Goal: Task Accomplishment & Management: Use online tool/utility

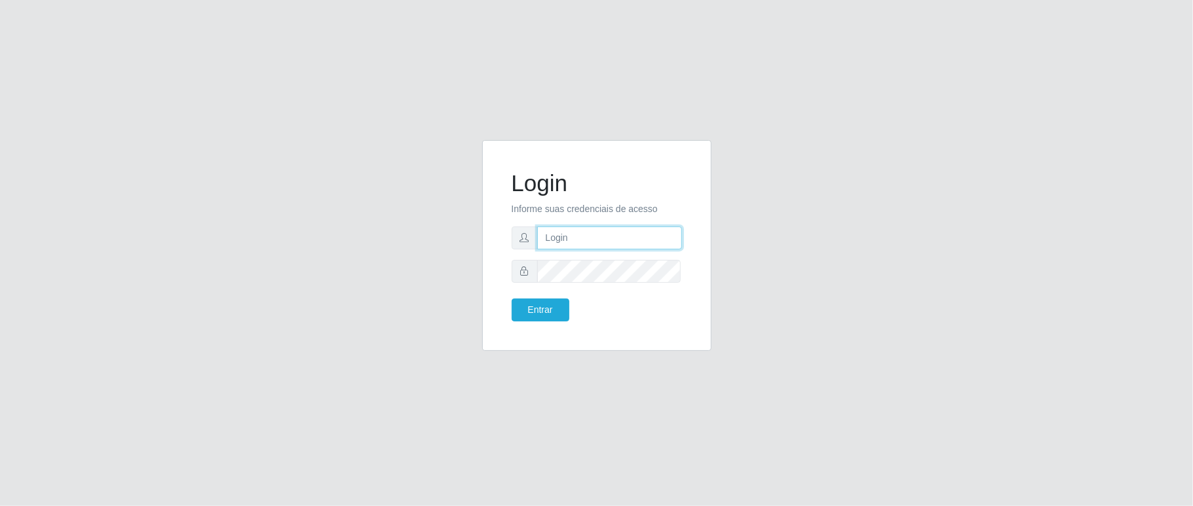
click at [571, 242] on input "text" at bounding box center [609, 238] width 145 height 23
type input "aislan@ideal"
click at [618, 257] on form "Login Informe suas credenciais de acesso aislan@ideal Entrar" at bounding box center [596, 246] width 170 height 152
click at [511, 299] on button "Entrar" at bounding box center [540, 310] width 58 height 23
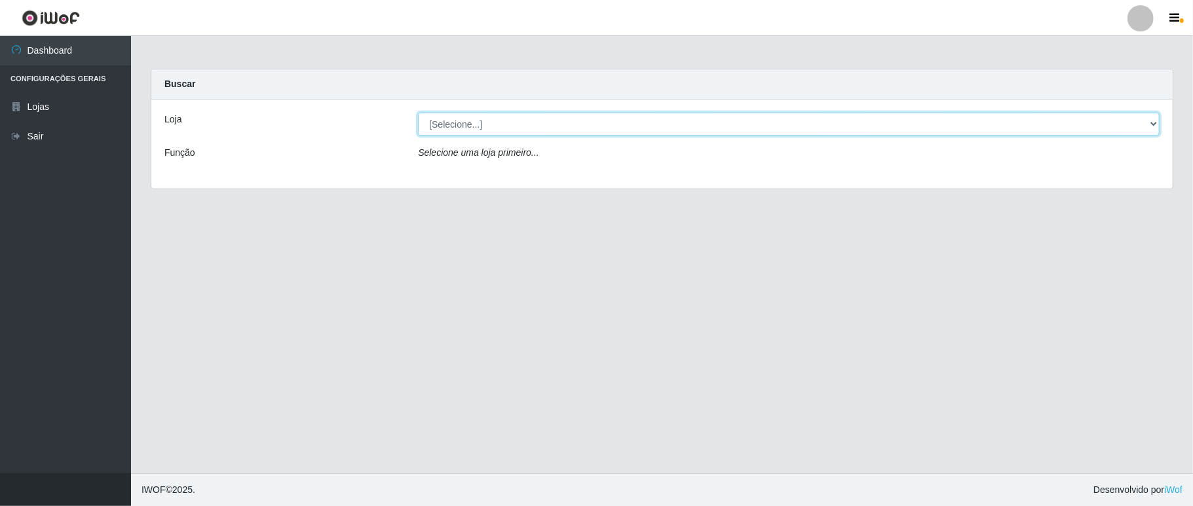
click at [613, 127] on select "[Selecione...] Ideal - Conceição" at bounding box center [788, 124] width 741 height 23
select select "231"
click at [418, 113] on select "[Selecione...] Ideal - Conceição" at bounding box center [788, 124] width 741 height 23
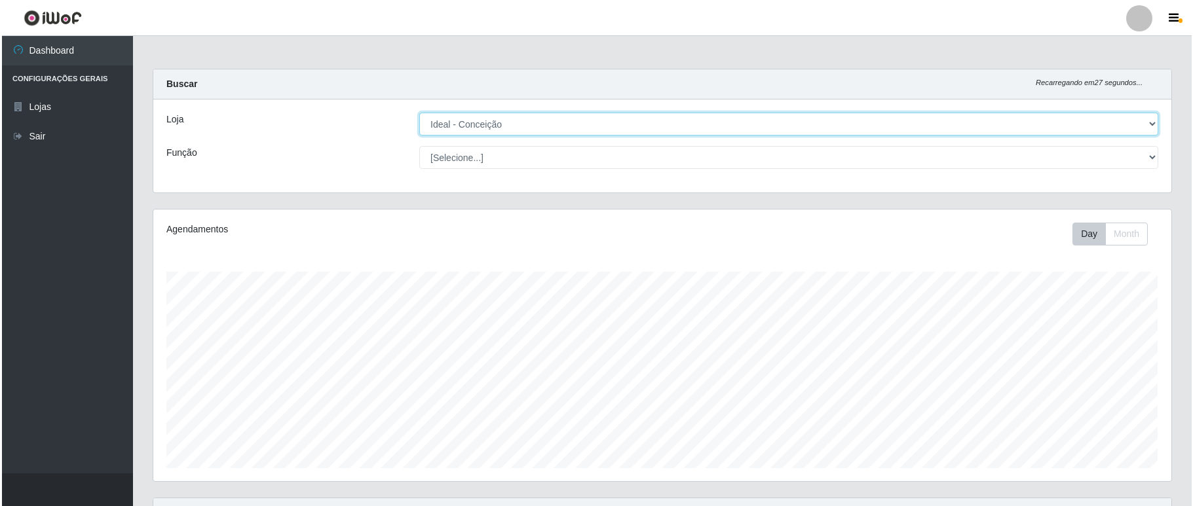
scroll to position [349, 0]
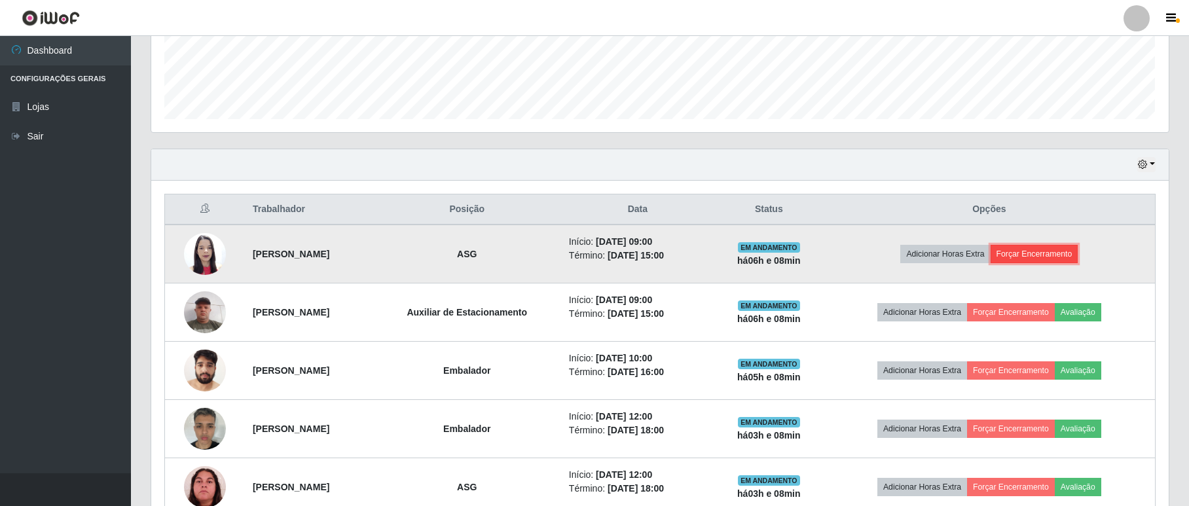
click at [1054, 254] on button "Forçar Encerramento" at bounding box center [1035, 254] width 88 height 18
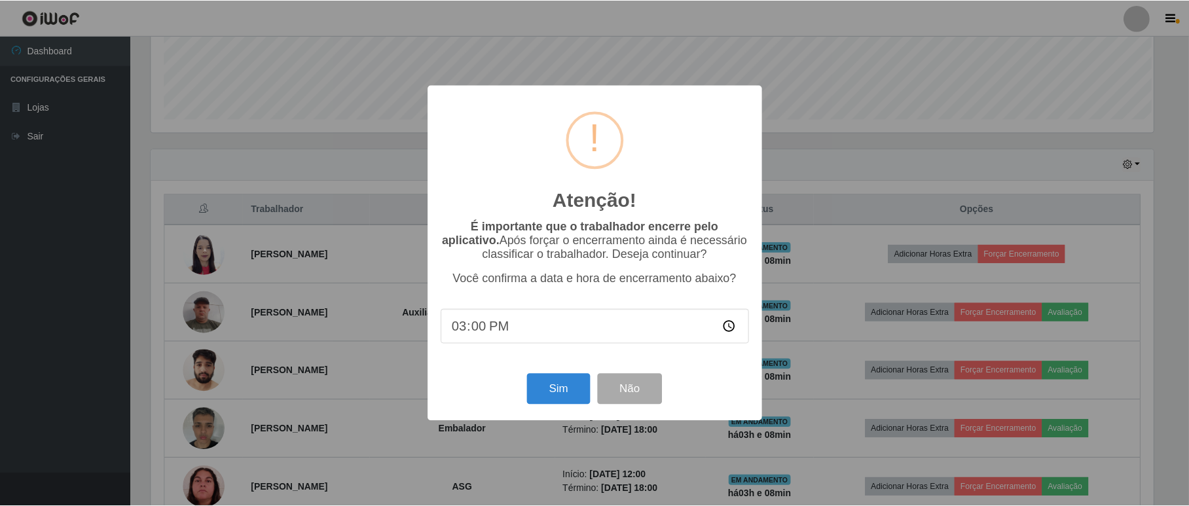
scroll to position [272, 1006]
click at [562, 392] on button "Sim" at bounding box center [560, 389] width 64 height 31
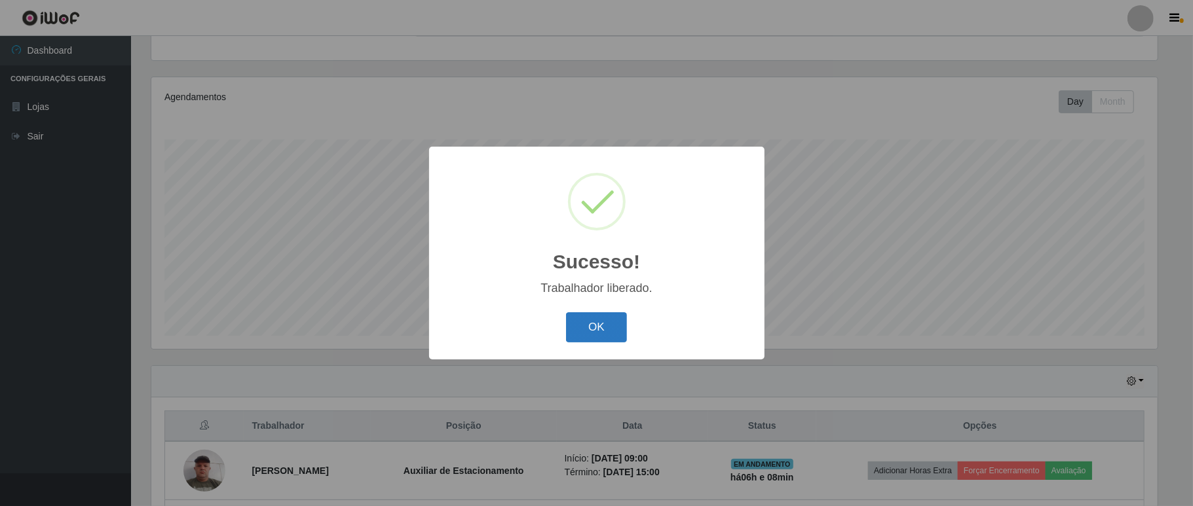
click at [596, 329] on button "OK" at bounding box center [596, 327] width 61 height 31
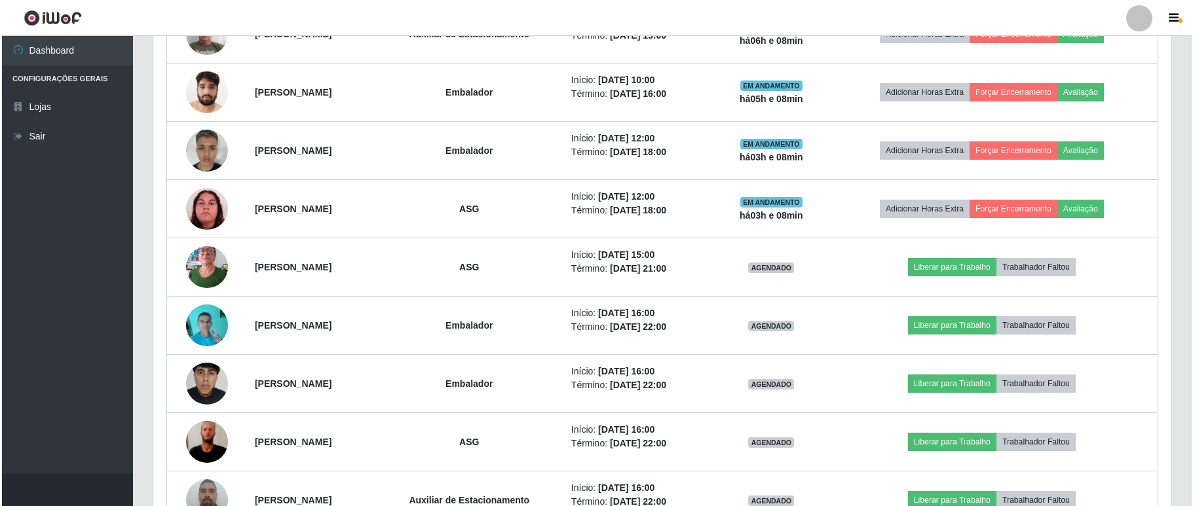
scroll to position [307, 0]
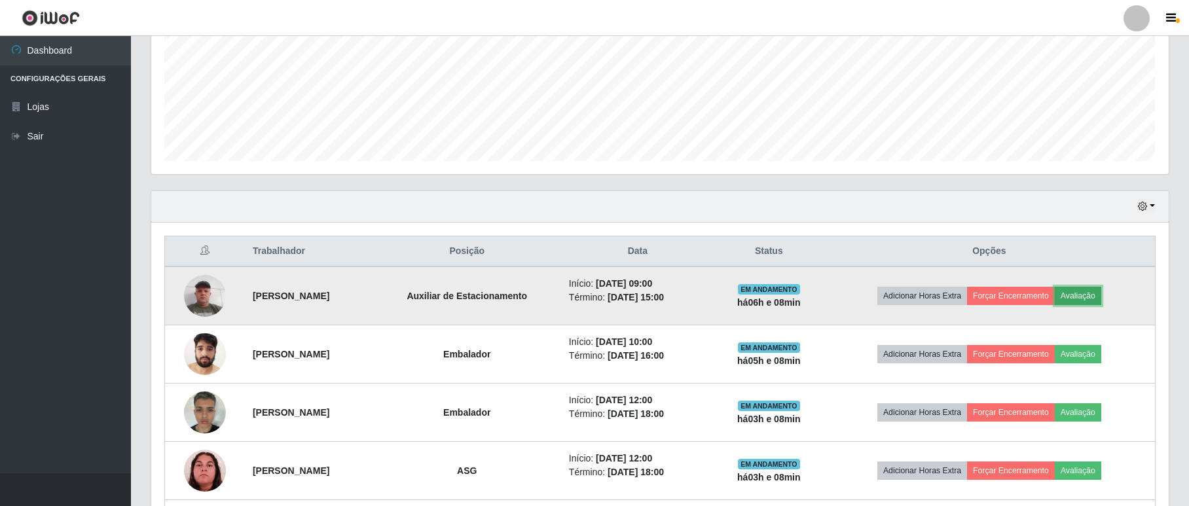
click at [1095, 297] on button "Avaliação" at bounding box center [1078, 296] width 46 height 18
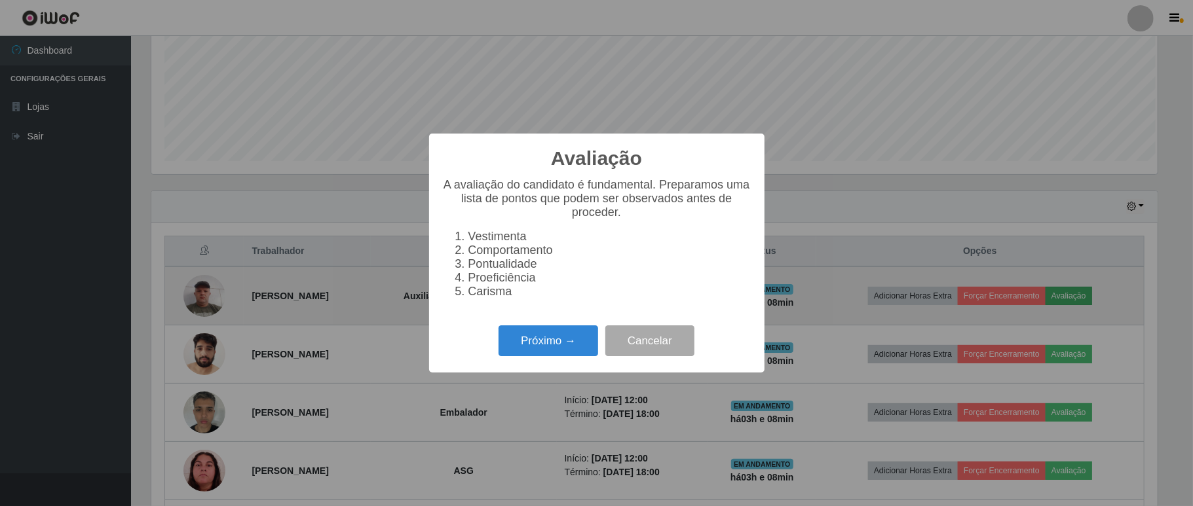
scroll to position [272, 1006]
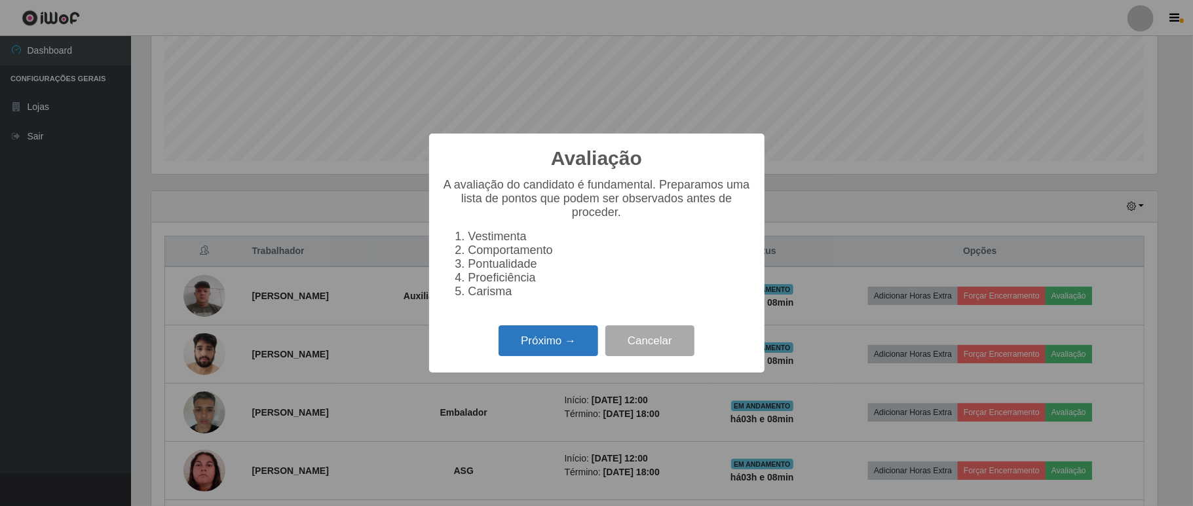
click at [576, 344] on button "Próximo →" at bounding box center [548, 340] width 100 height 31
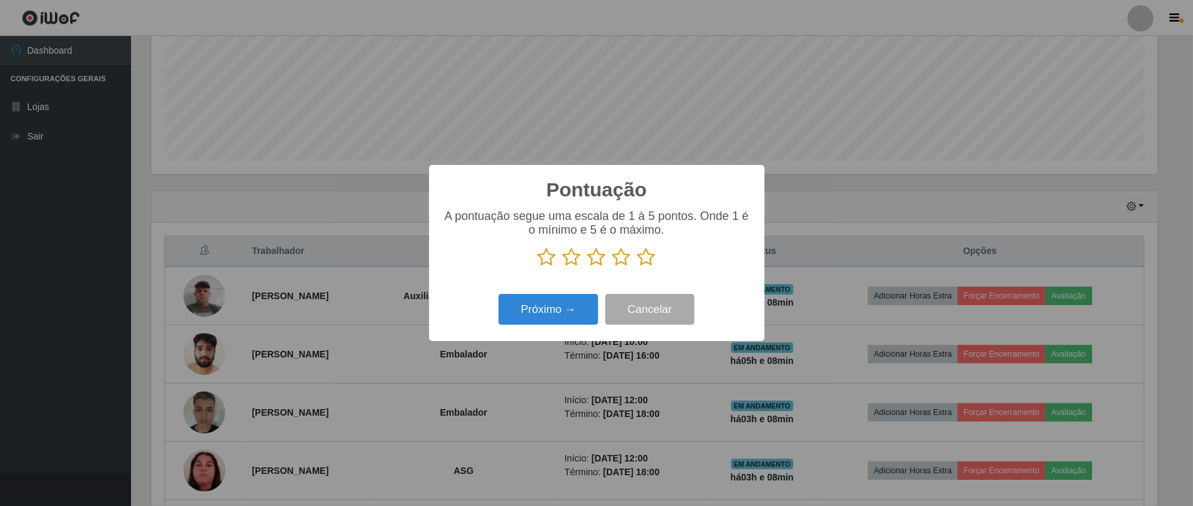
click at [650, 260] on icon at bounding box center [646, 258] width 18 height 20
click at [637, 267] on input "radio" at bounding box center [637, 267] width 0 height 0
click at [577, 307] on button "Próximo →" at bounding box center [548, 309] width 100 height 31
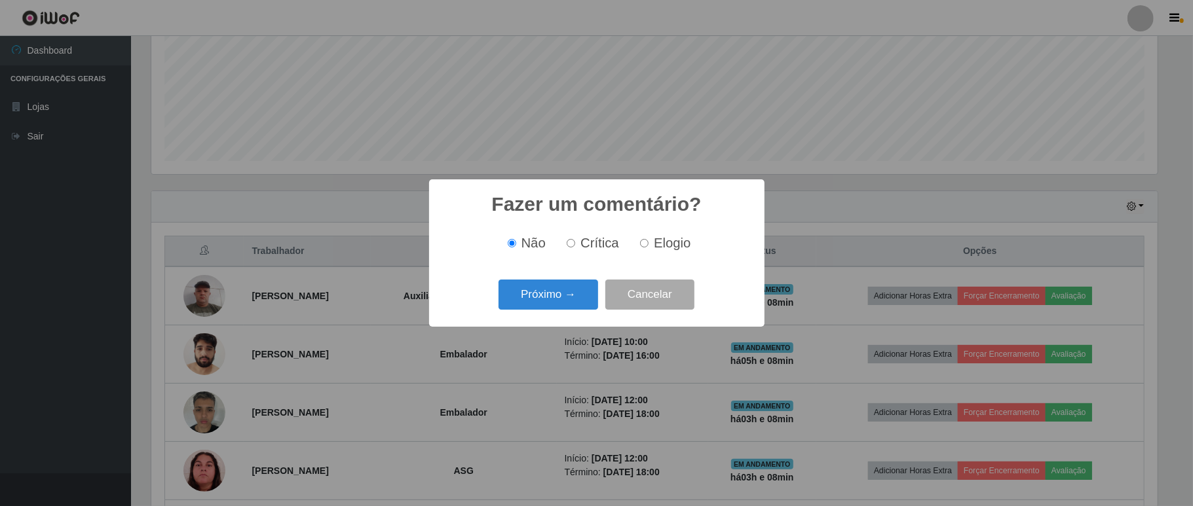
click at [646, 242] on input "Elogio" at bounding box center [644, 243] width 9 height 9
radio input "true"
click at [548, 292] on button "Próximo →" at bounding box center [548, 295] width 100 height 31
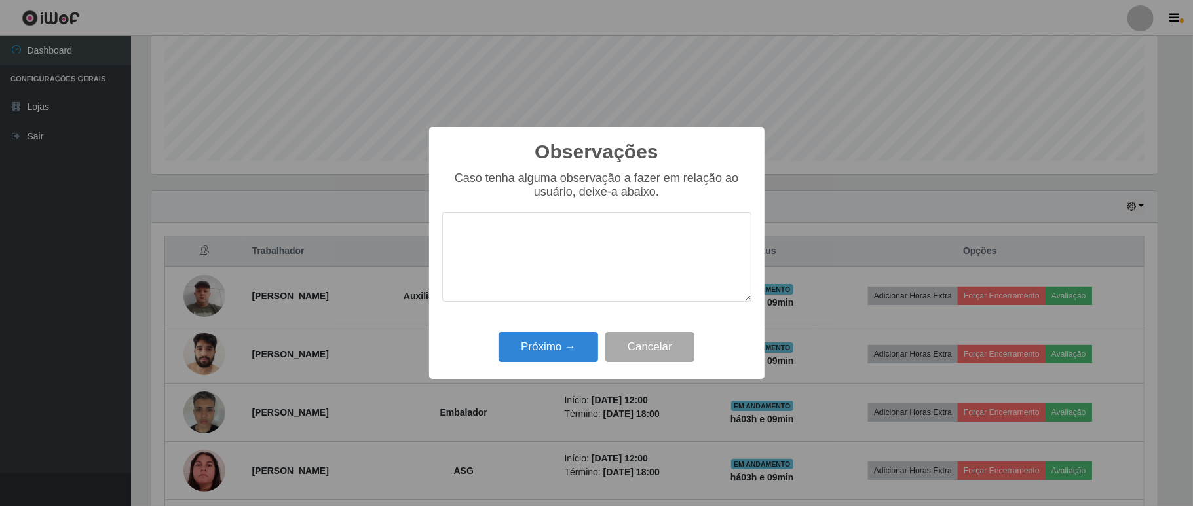
click at [604, 261] on textarea at bounding box center [596, 257] width 309 height 90
type textarea "b"
type textarea "BOM TRABALHO EM SUAS ATIVIDADES"
click at [562, 339] on button "Próximo →" at bounding box center [548, 347] width 100 height 31
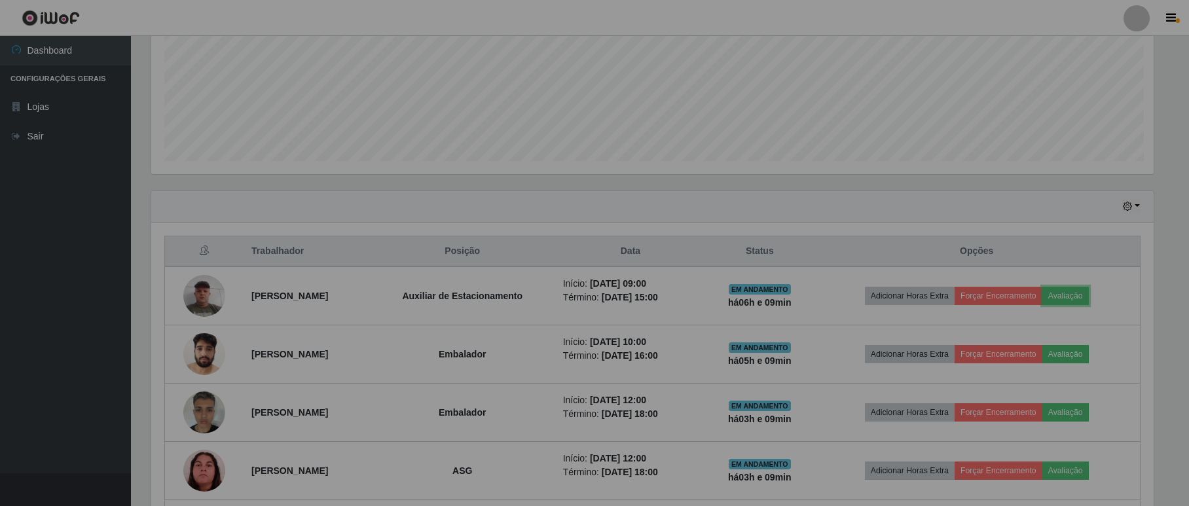
scroll to position [272, 1017]
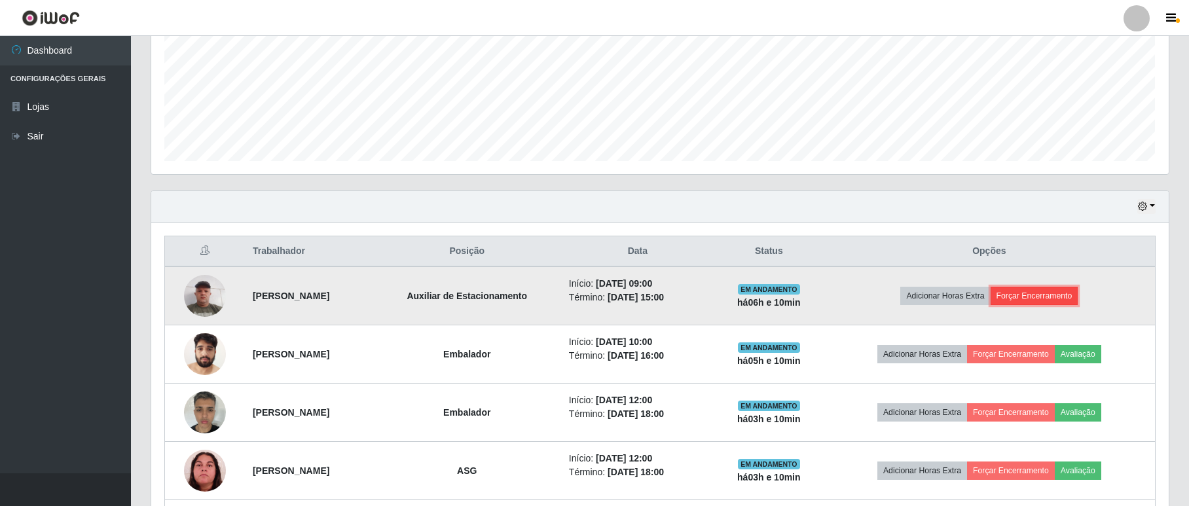
click at [1069, 291] on button "Forçar Encerramento" at bounding box center [1035, 296] width 88 height 18
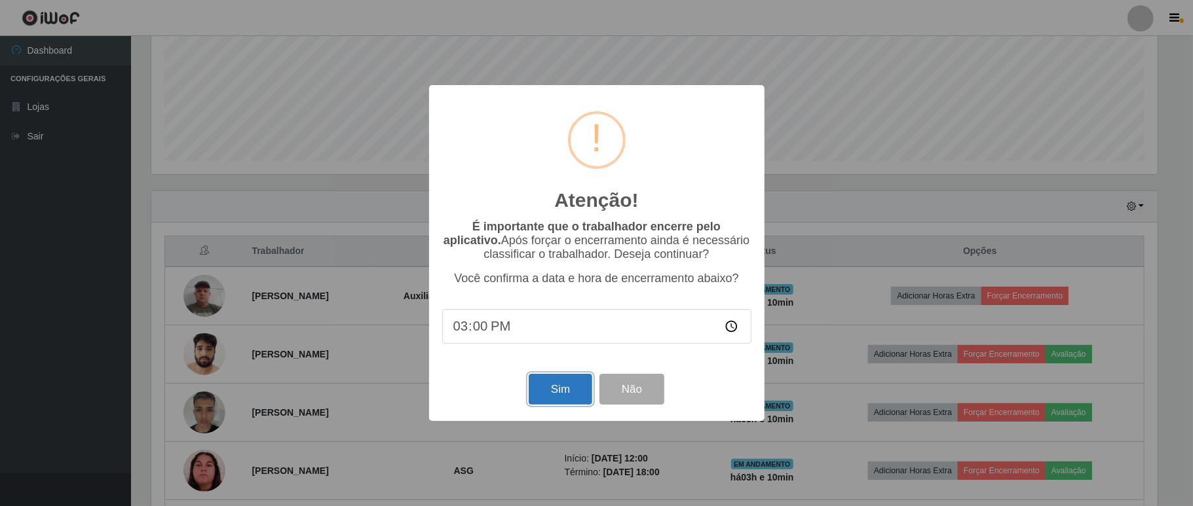
click at [554, 394] on button "Sim" at bounding box center [560, 389] width 64 height 31
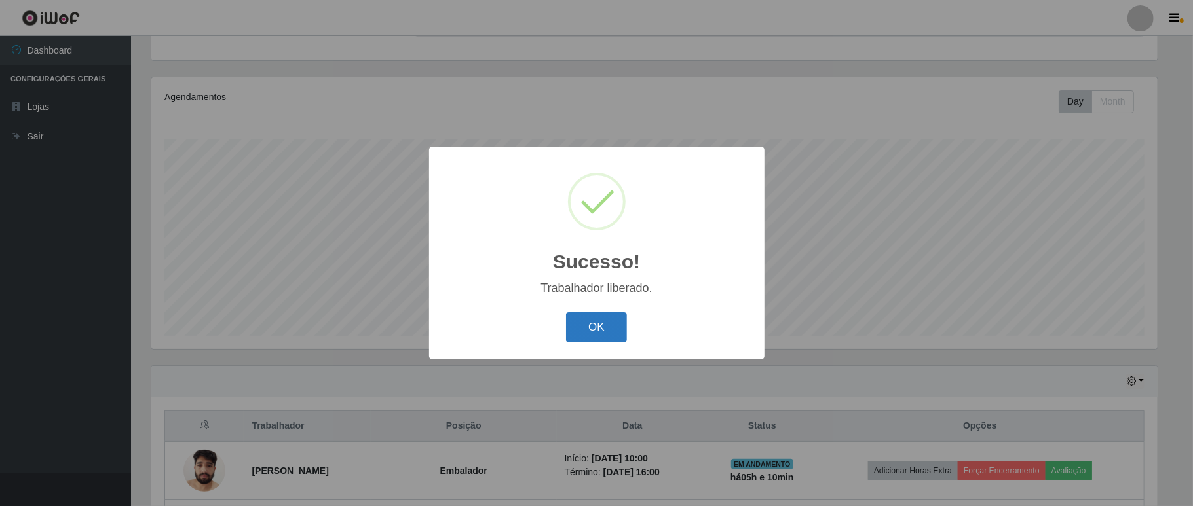
click at [608, 328] on button "OK" at bounding box center [596, 327] width 61 height 31
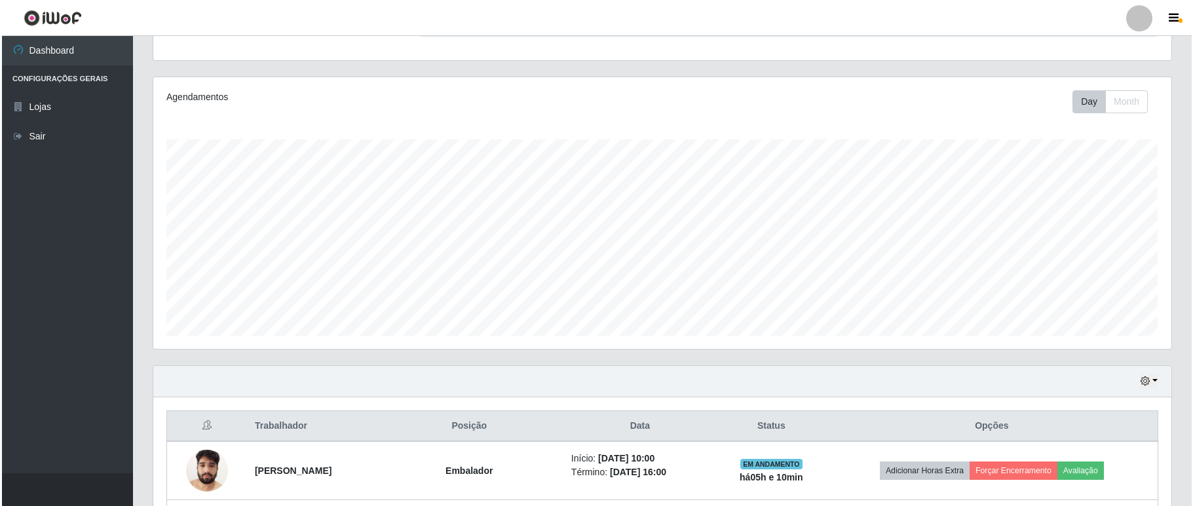
scroll to position [601, 0]
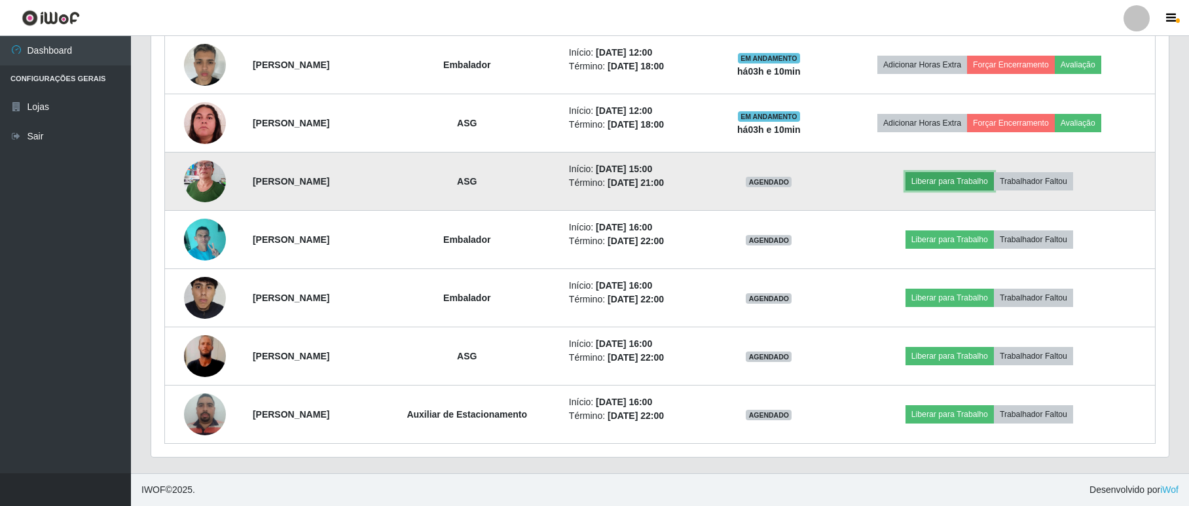
click at [971, 179] on button "Liberar para Trabalho" at bounding box center [950, 181] width 88 height 18
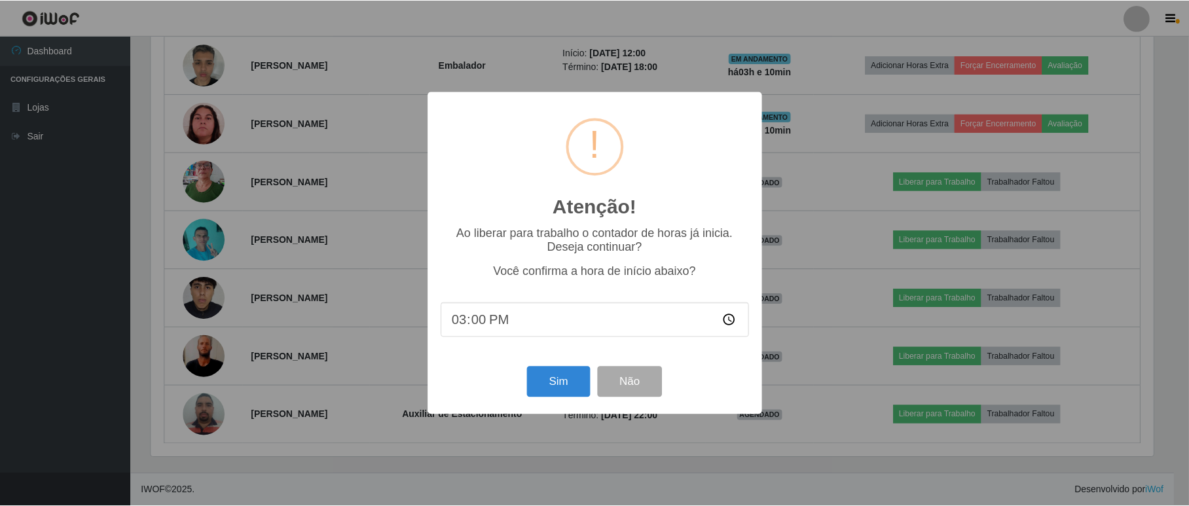
scroll to position [272, 1006]
click at [563, 377] on button "Sim" at bounding box center [560, 382] width 64 height 31
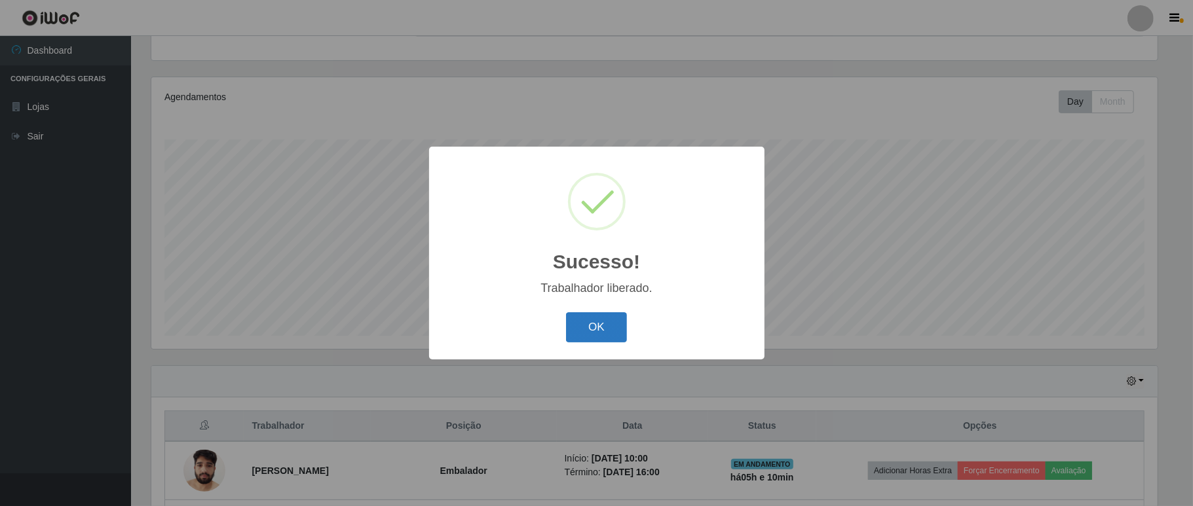
click at [601, 333] on button "OK" at bounding box center [596, 327] width 61 height 31
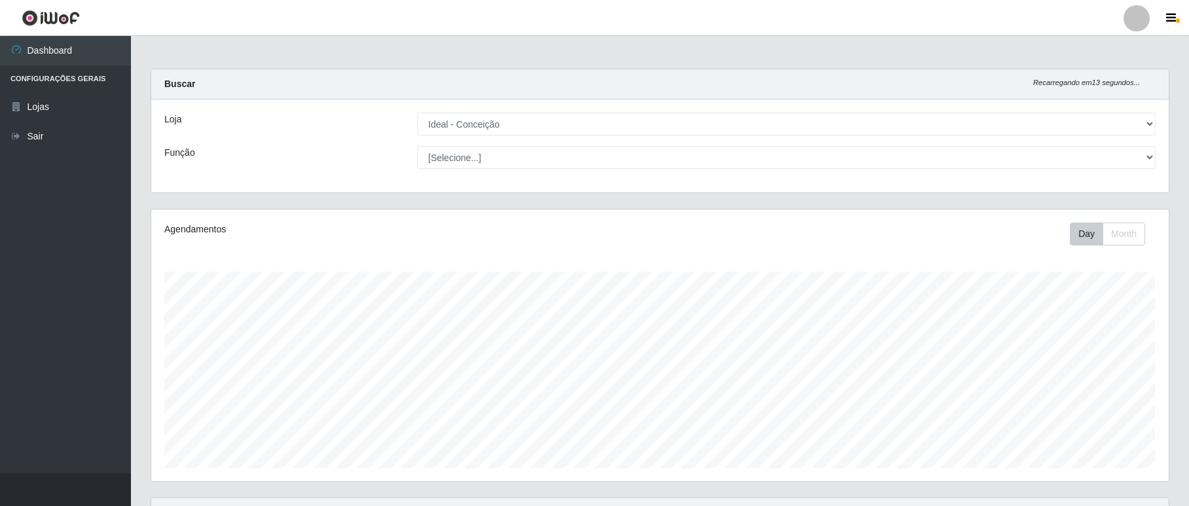
scroll to position [349, 0]
